Goal: Task Accomplishment & Management: Check status

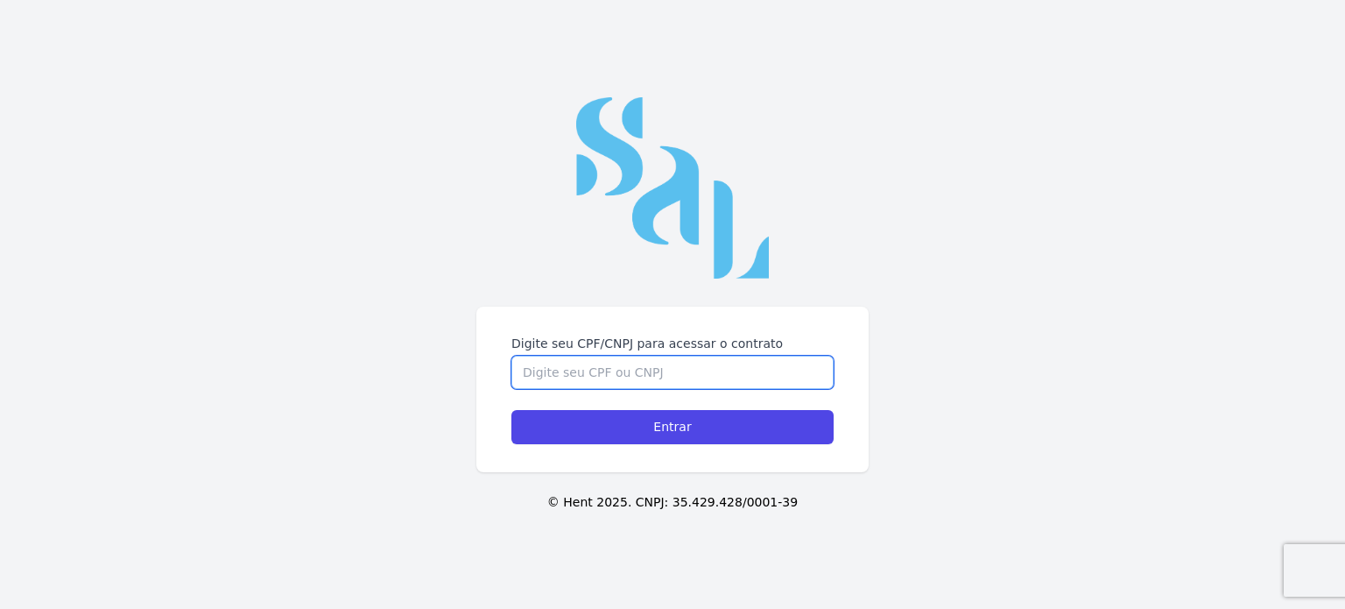
click at [697, 380] on input "Digite seu CPF/CNPJ para acessar o contrato" at bounding box center [673, 372] width 322 height 33
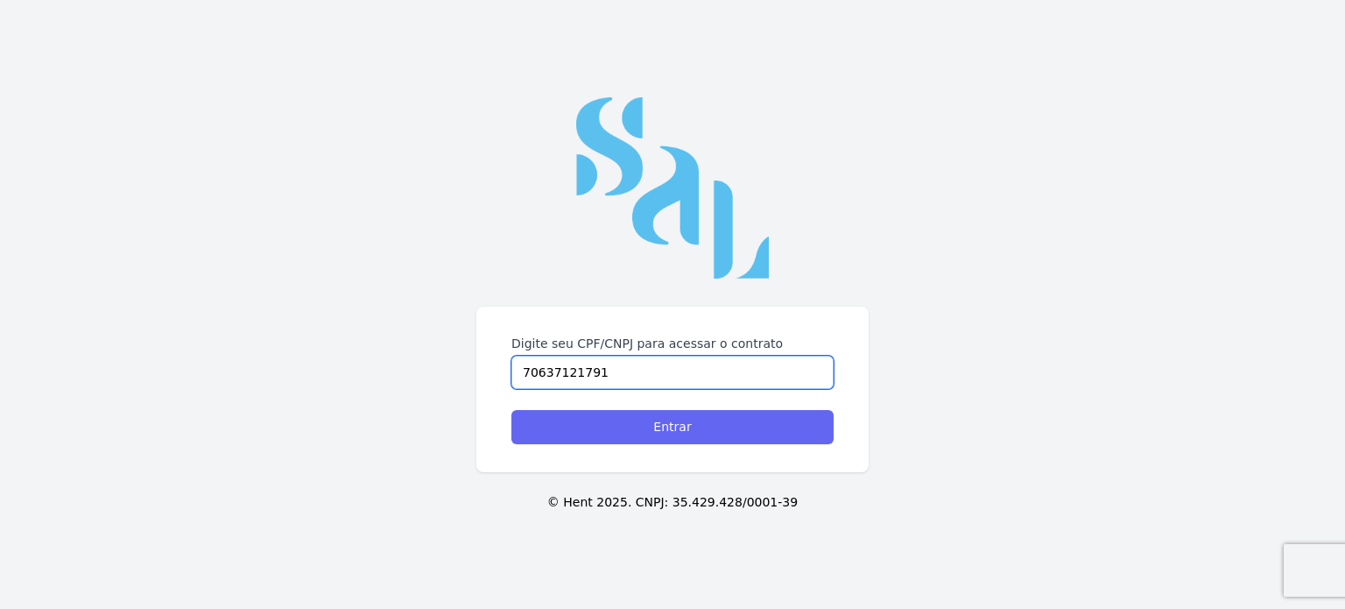
type input "70637121791"
click at [670, 427] on input "Entrar" at bounding box center [673, 427] width 322 height 34
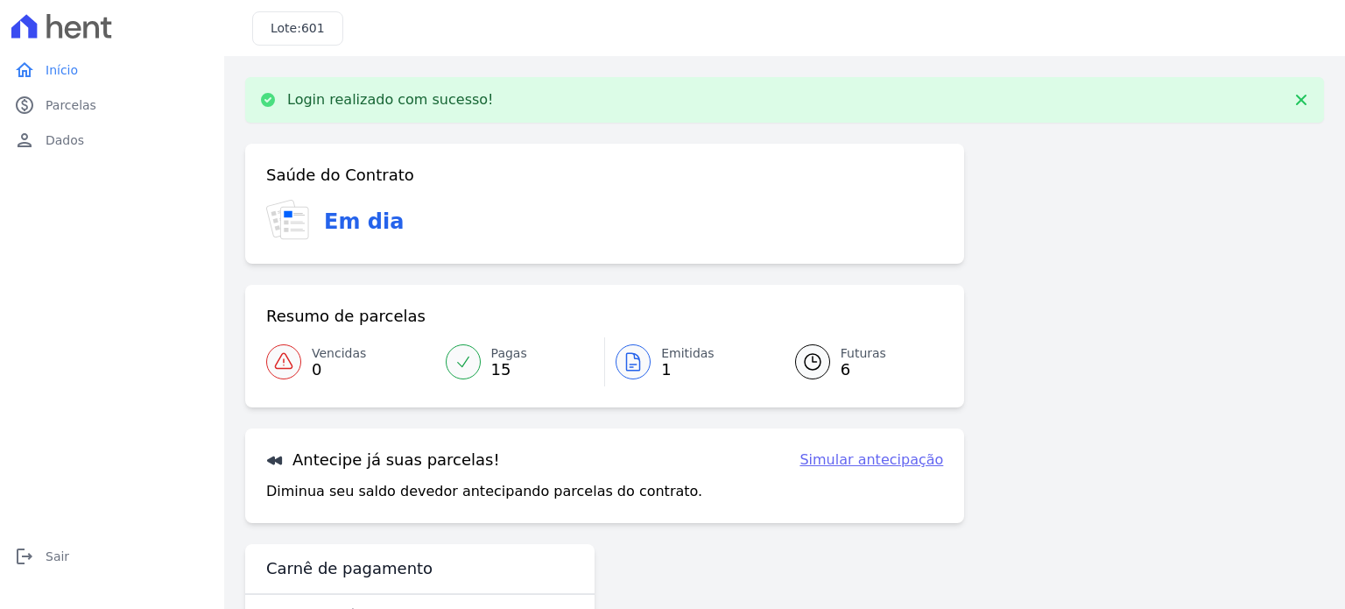
click at [652, 359] on link "Emitidas 1" at bounding box center [689, 361] width 169 height 49
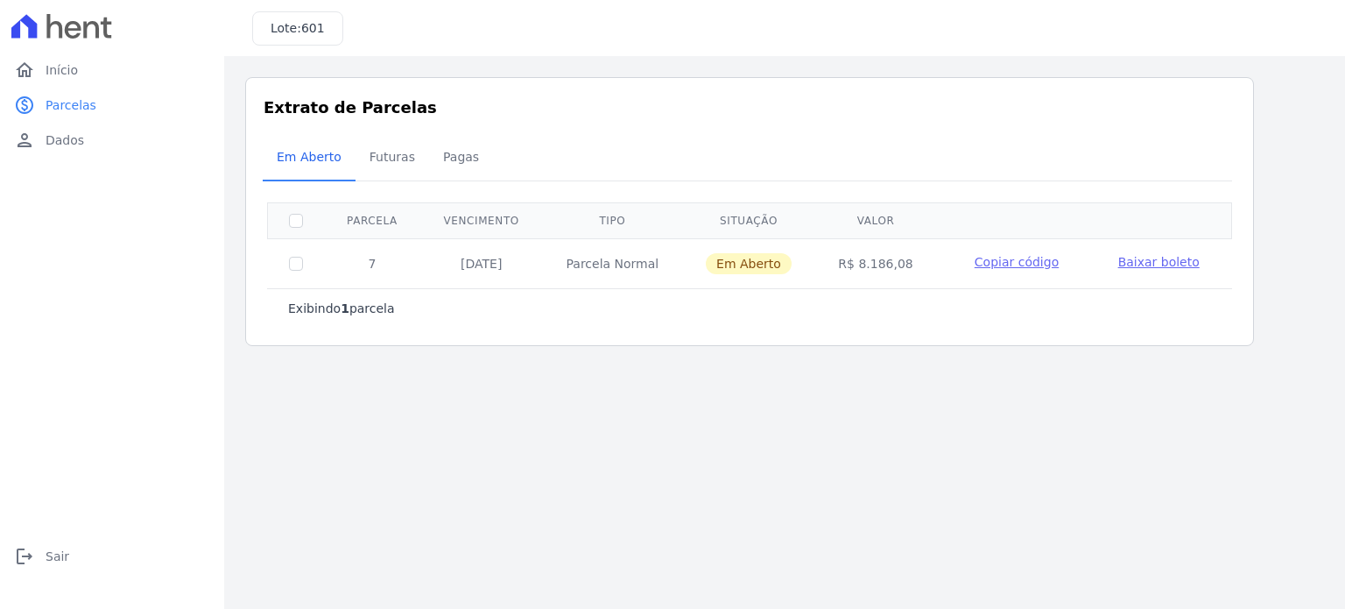
click at [1141, 261] on span "Baixar boleto" at bounding box center [1159, 262] width 81 height 14
click at [386, 157] on span "Futuras" at bounding box center [392, 156] width 67 height 35
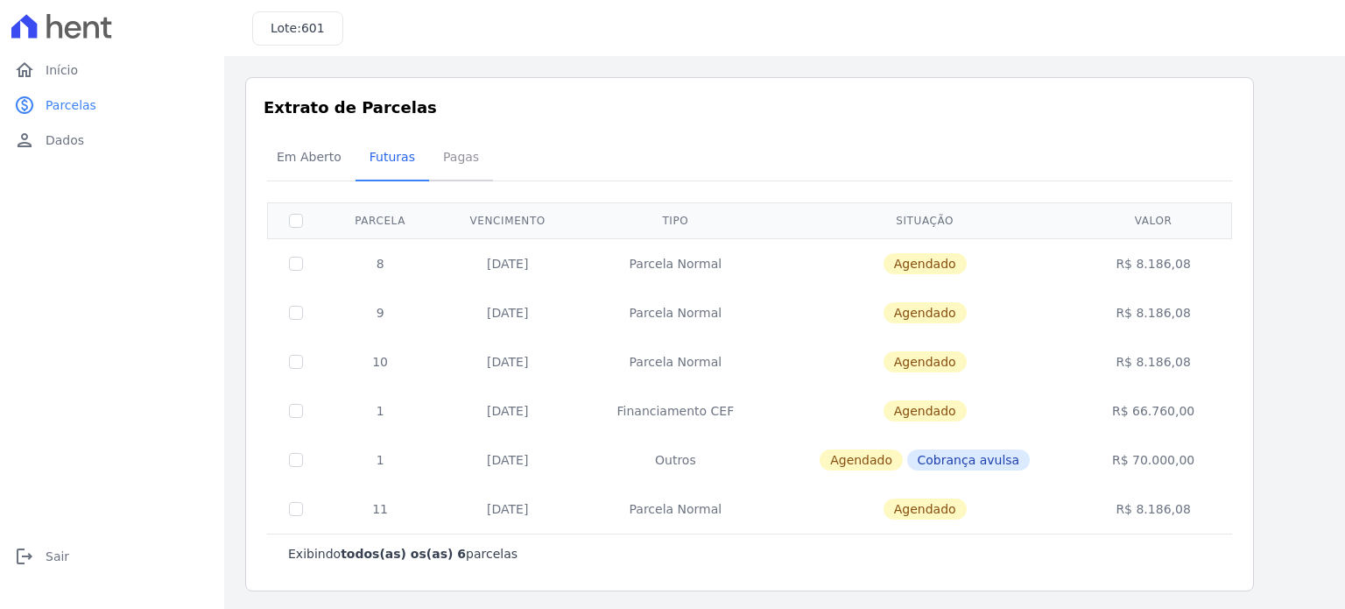
click at [451, 157] on span "Pagas" at bounding box center [461, 156] width 57 height 35
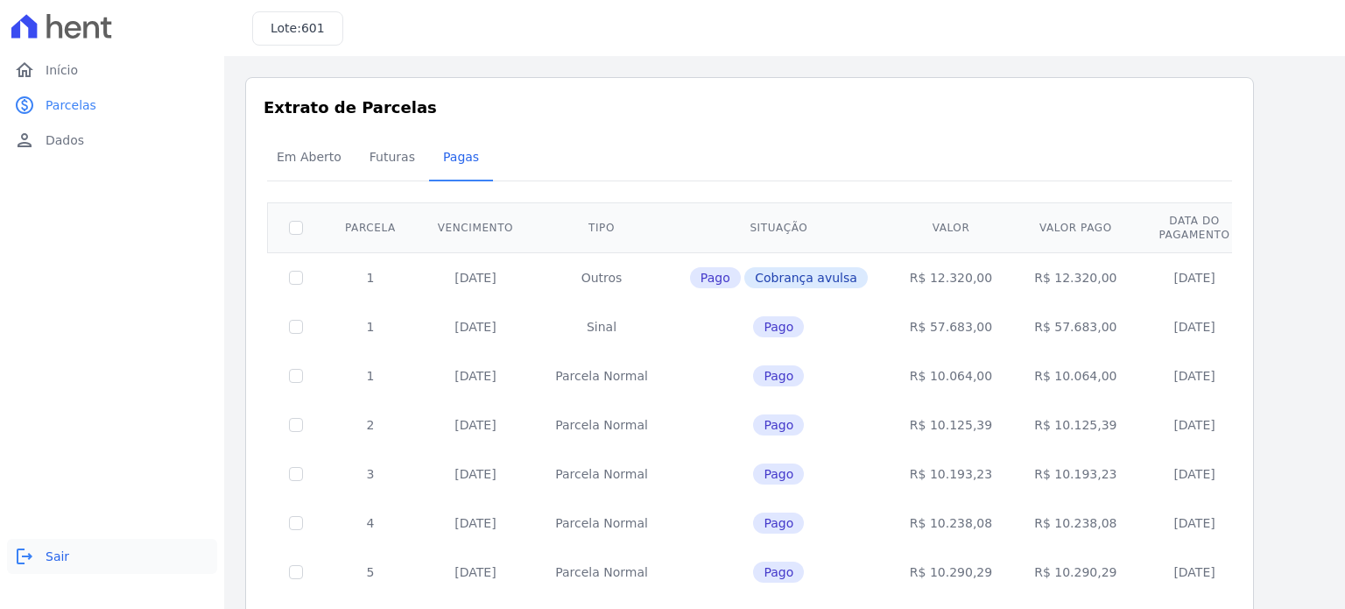
click at [56, 558] on span "Sair" at bounding box center [58, 556] width 24 height 18
